Goal: Find contact information: Find contact information

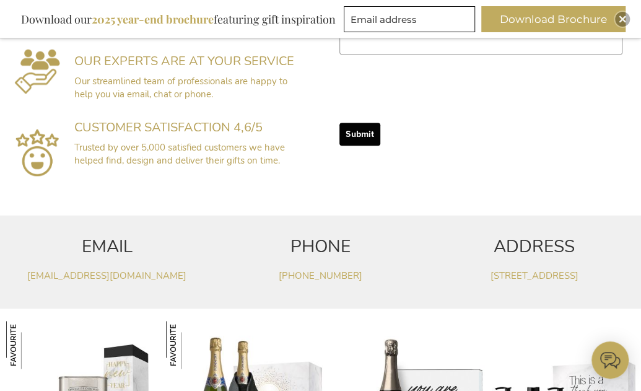
click at [300, 164] on p "Trusted by over 5,000 satisfied customers we have helped find, design and deliv…" at bounding box center [190, 154] width 233 height 27
click at [293, 168] on td "CUSTOMER SATISFACTION 4,6/5 Trusted by over 5,000 satisfied customers we have h…" at bounding box center [190, 154] width 246 height 96
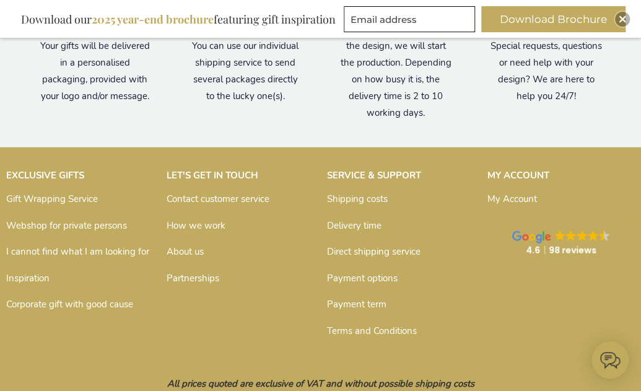
scroll to position [1236, 0]
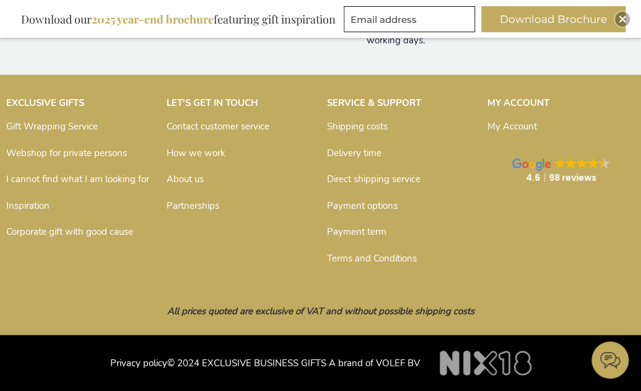
click at [252, 290] on div "All prices quoted are exclusive of VAT and without possible shipping costs" at bounding box center [320, 311] width 641 height 49
click at [276, 267] on div "EXCLUSIVE GIFTS Gift Wrapping Service Webshop for private persons I cannot find…" at bounding box center [320, 181] width 641 height 183
click at [572, 168] on span at bounding box center [582, 164] width 55 height 12
